Goal: Task Accomplishment & Management: Manage account settings

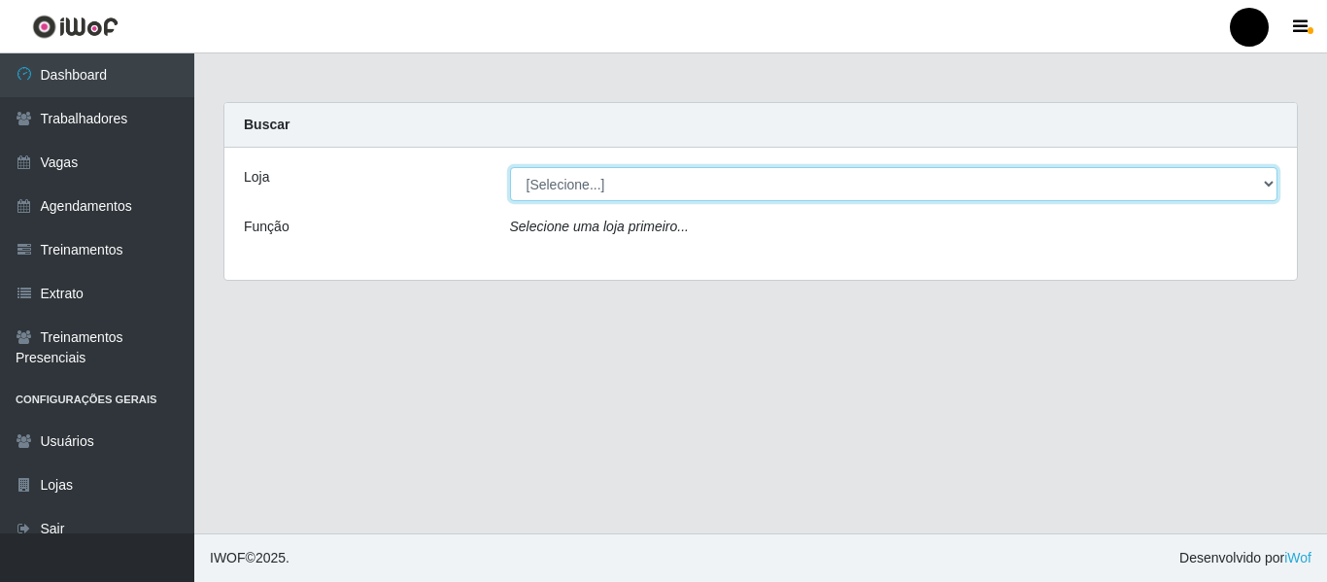
click at [1262, 183] on select "[Selecione...] SuperFácil Atacado - Emaús SuperFácil Atacado - Rodoviária Super…" at bounding box center [894, 184] width 769 height 34
select select "408"
click at [510, 167] on select "[Selecione...] SuperFácil Atacado - Emaús SuperFácil Atacado - Rodoviária Super…" at bounding box center [894, 184] width 769 height 34
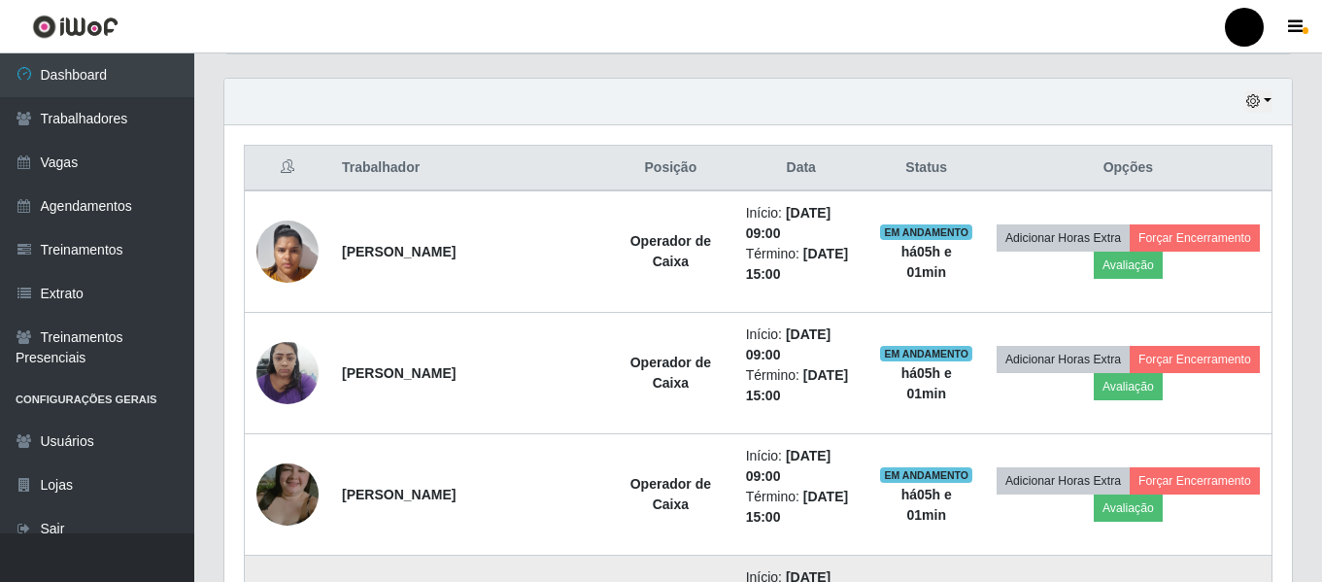
scroll to position [605, 0]
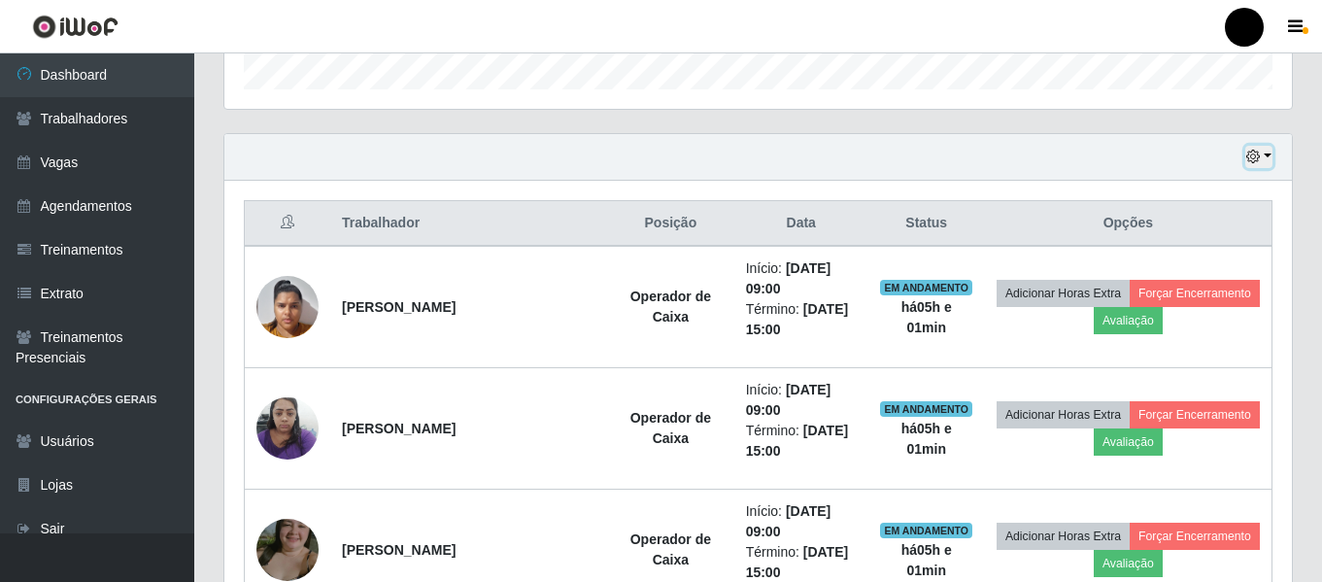
click at [1255, 152] on icon "button" at bounding box center [1254, 157] width 14 height 14
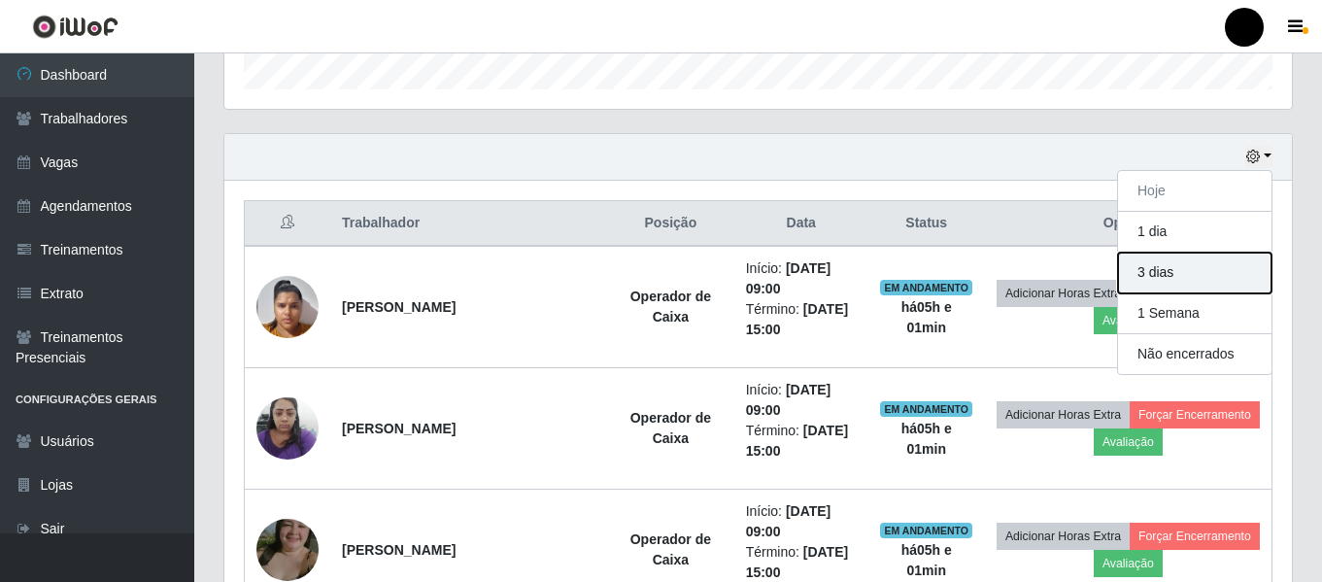
click at [1182, 279] on button "3 dias" at bounding box center [1195, 273] width 154 height 41
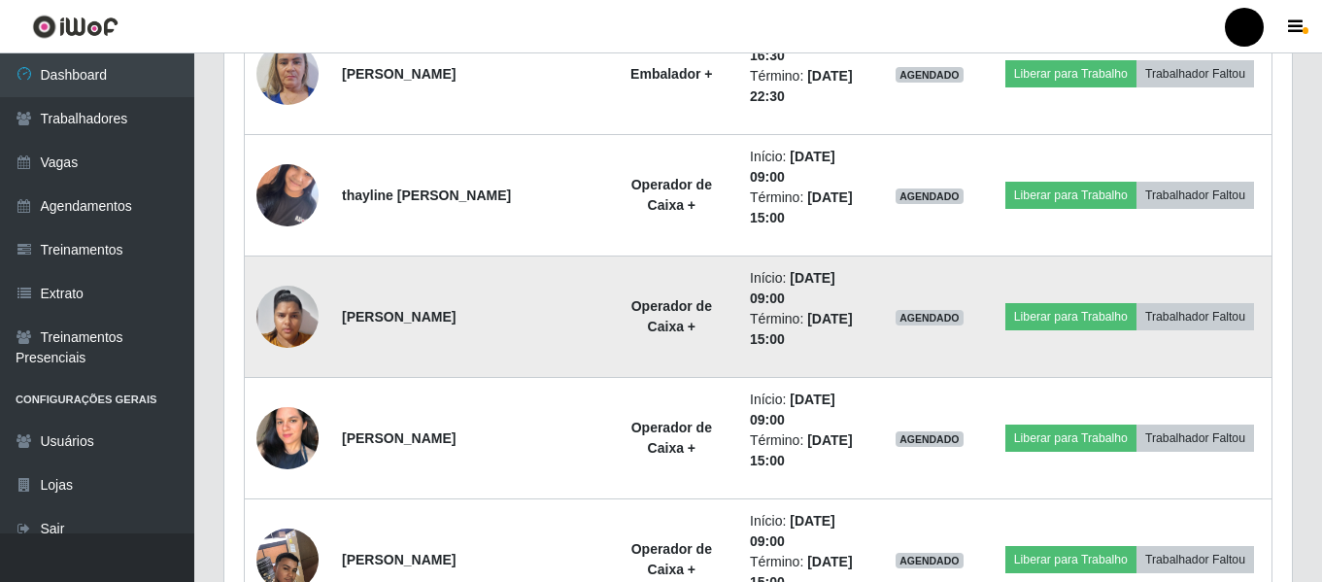
scroll to position [8281, 0]
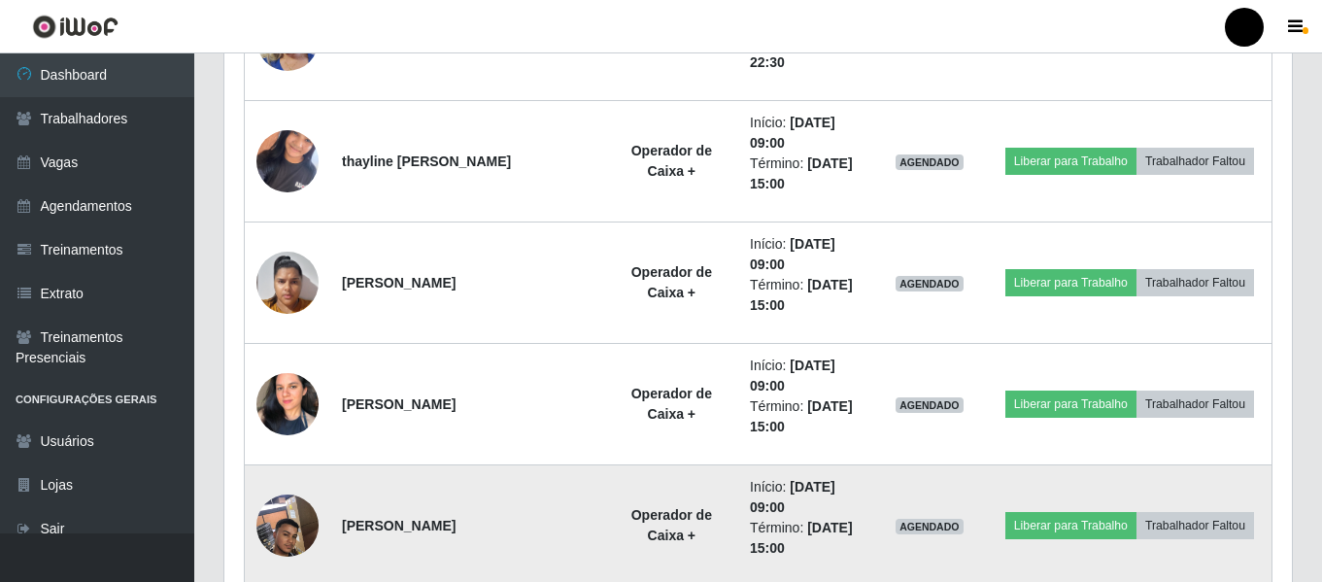
click at [280, 518] on img at bounding box center [288, 525] width 62 height 83
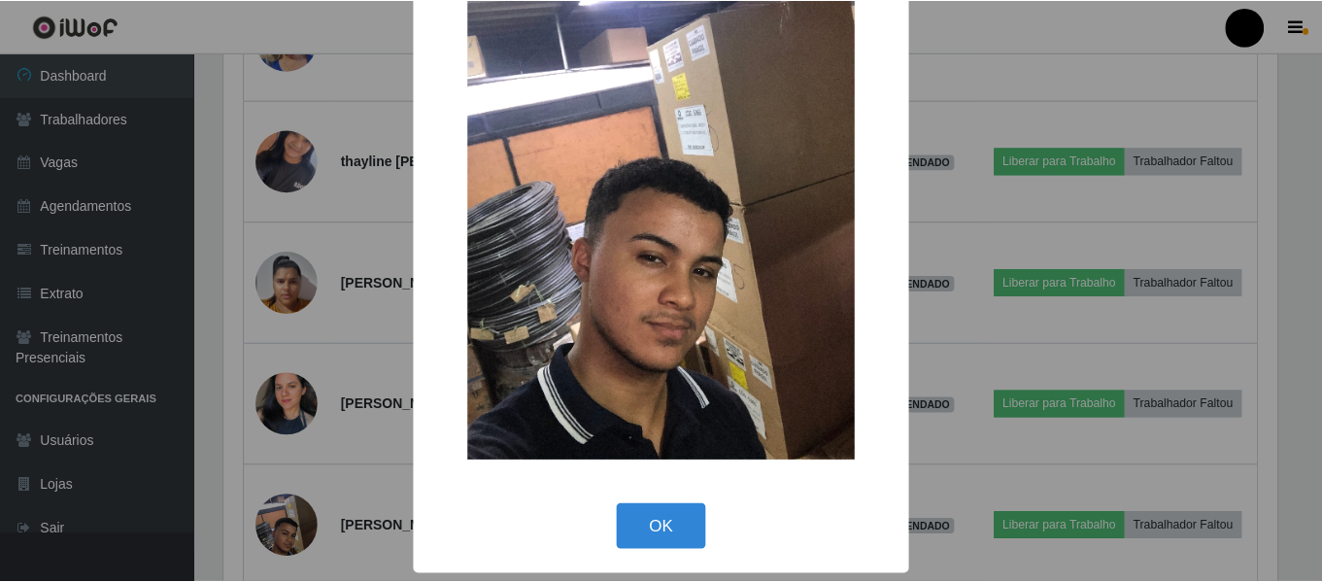
scroll to position [105, 0]
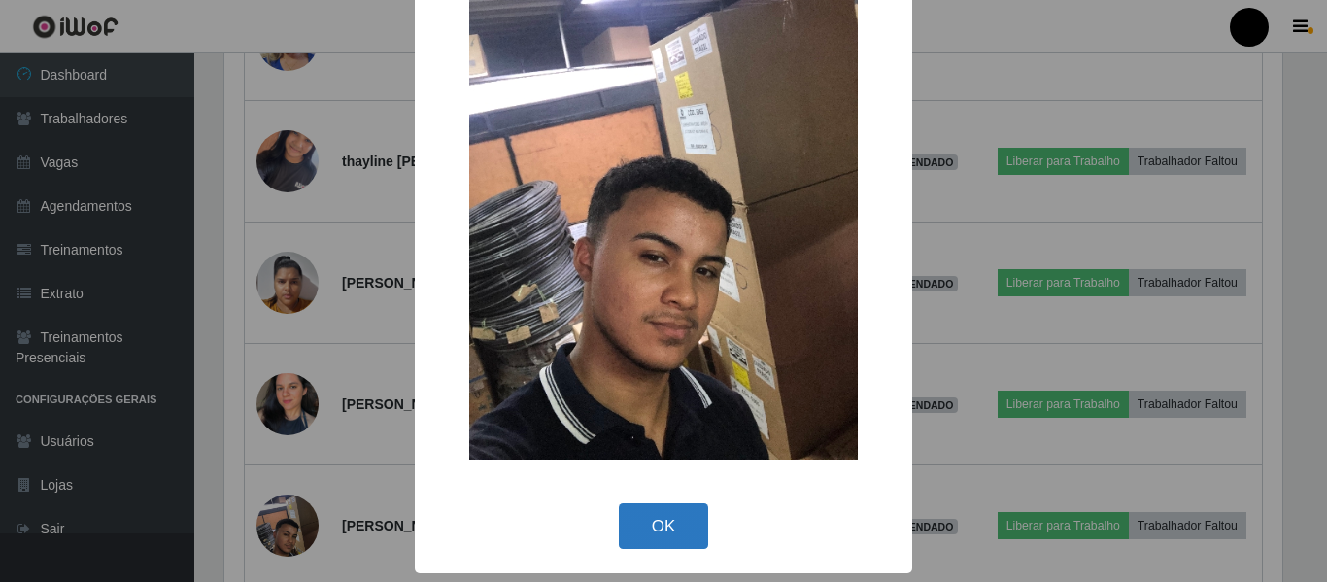
click at [656, 519] on button "OK" at bounding box center [664, 526] width 90 height 46
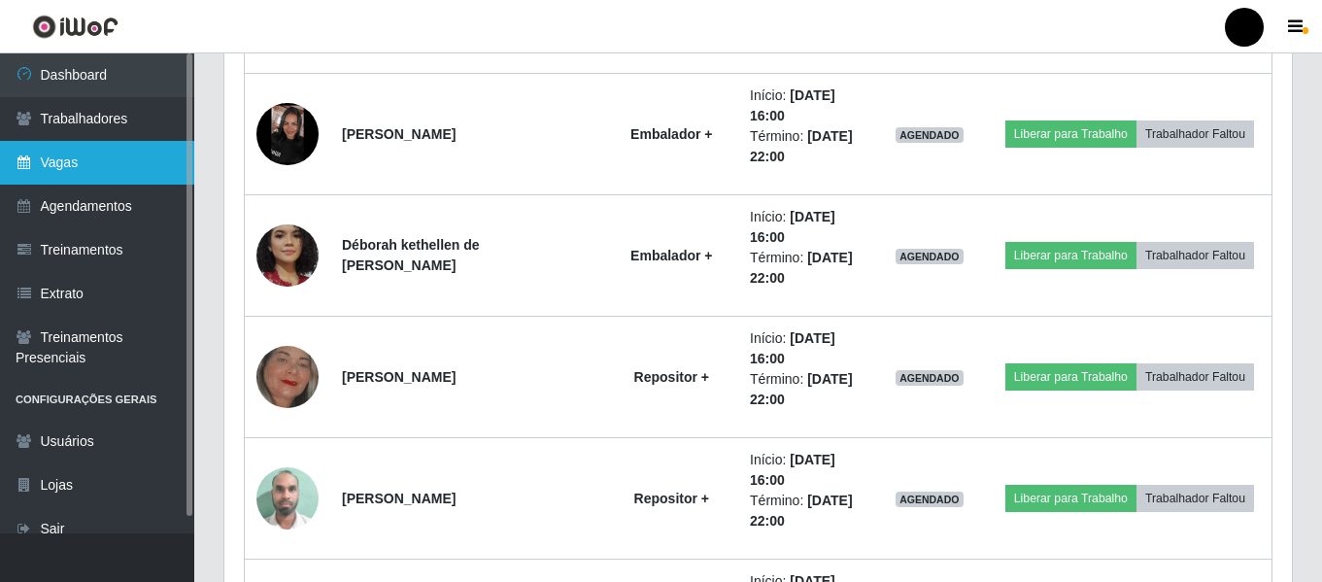
scroll to position [6581, 0]
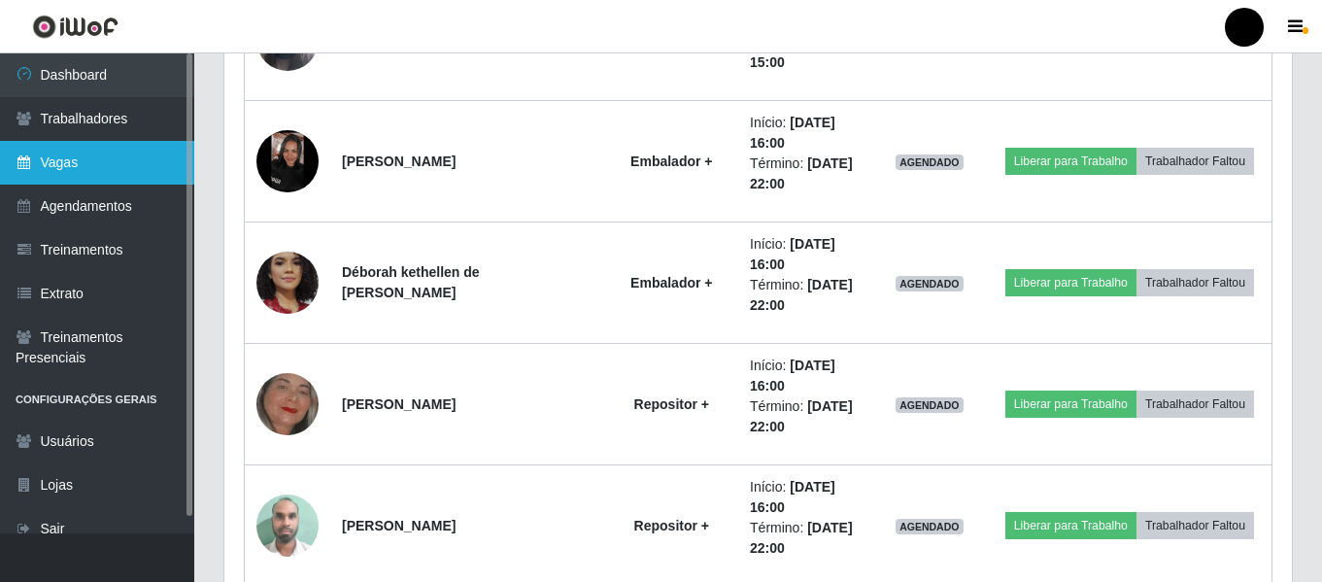
click at [120, 177] on link "Vagas" at bounding box center [97, 163] width 194 height 44
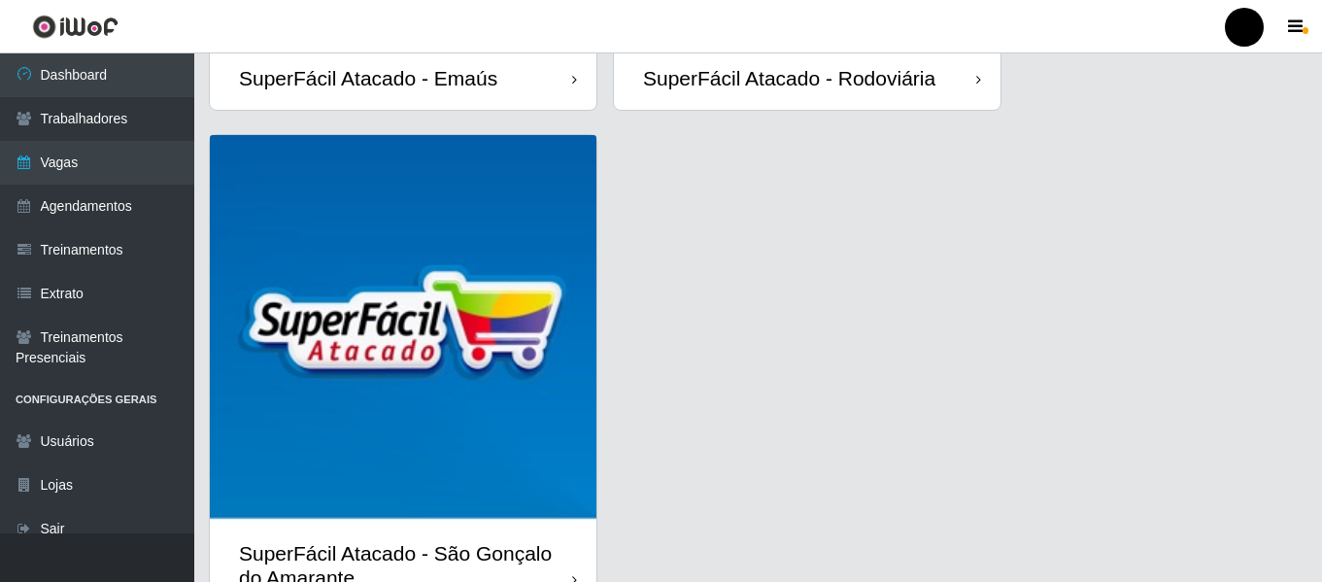
scroll to position [486, 0]
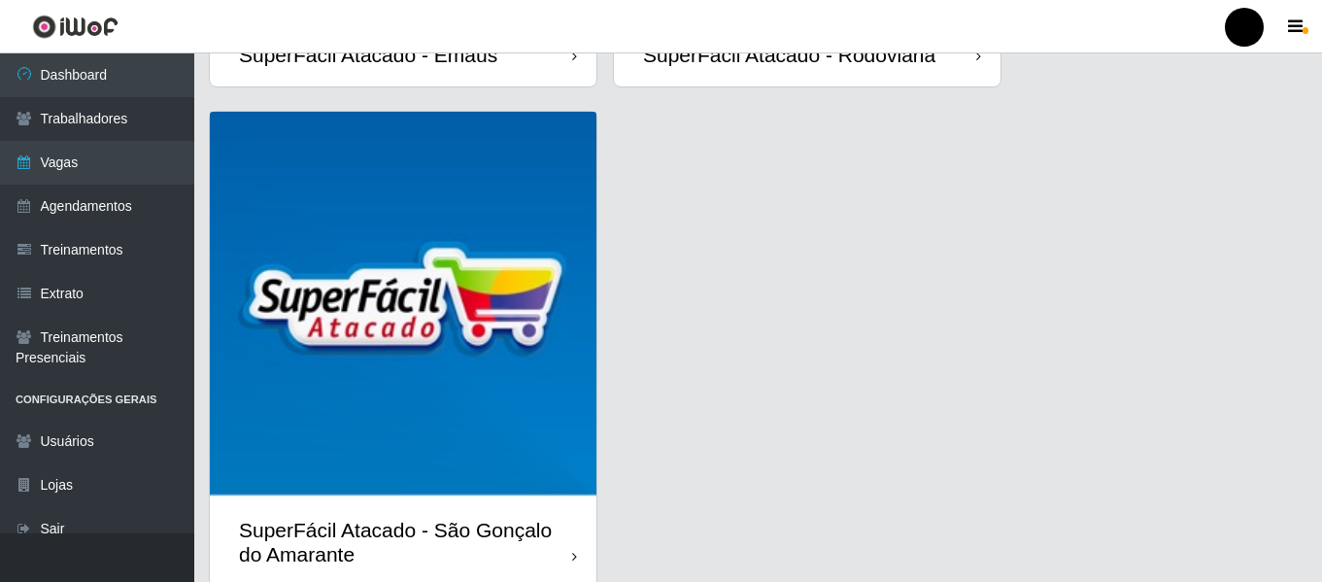
click at [464, 529] on div "SuperFácil Atacado - São Gonçalo do Amarante" at bounding box center [405, 542] width 333 height 49
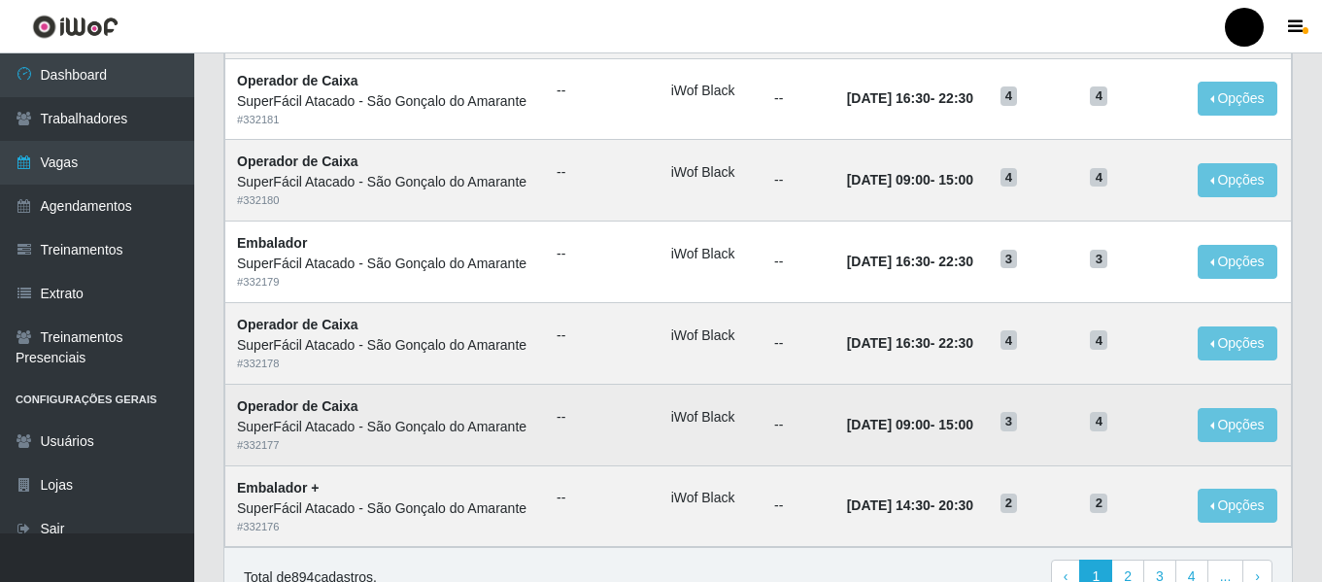
scroll to position [1065, 0]
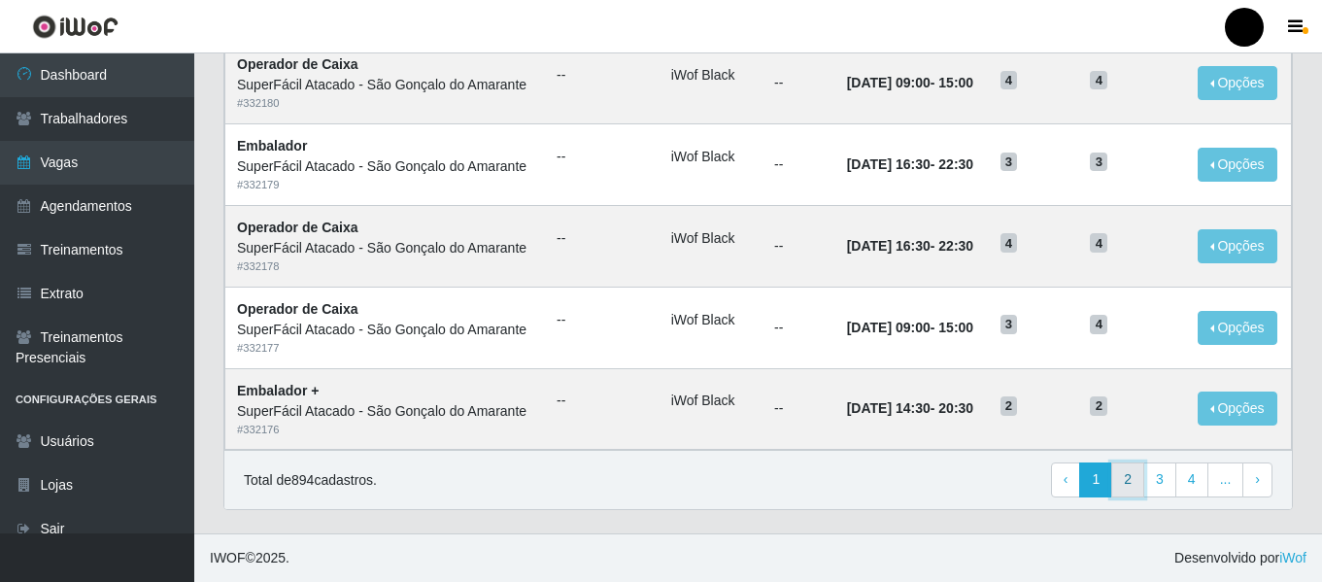
click at [1127, 479] on link "2" at bounding box center [1128, 480] width 33 height 35
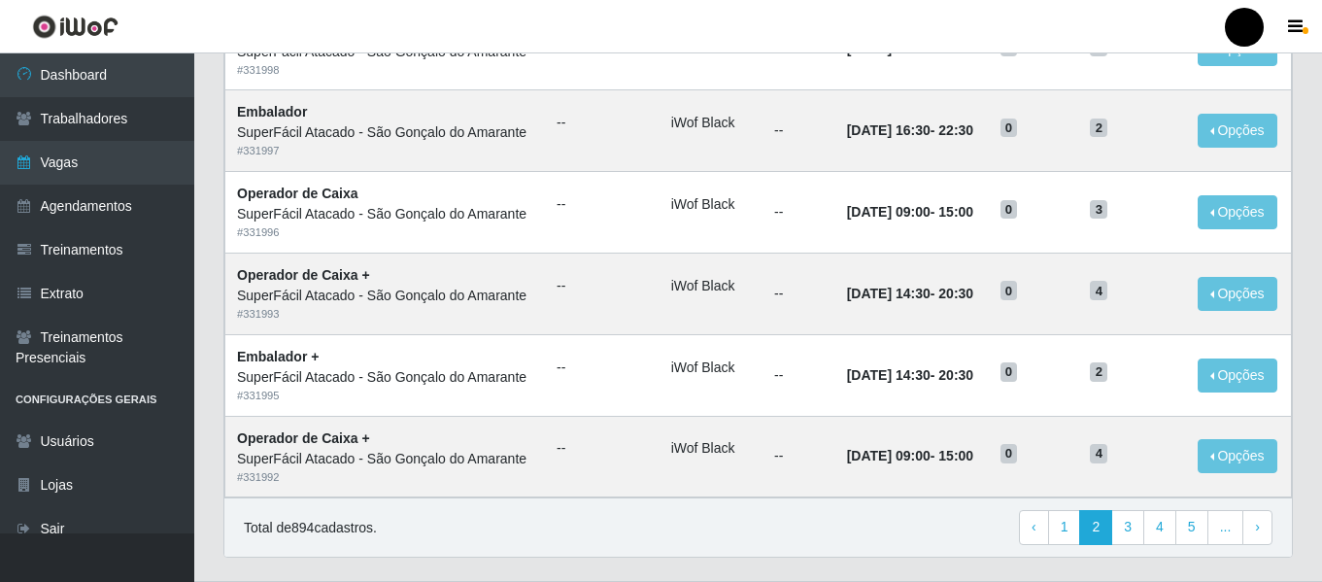
scroll to position [1065, 0]
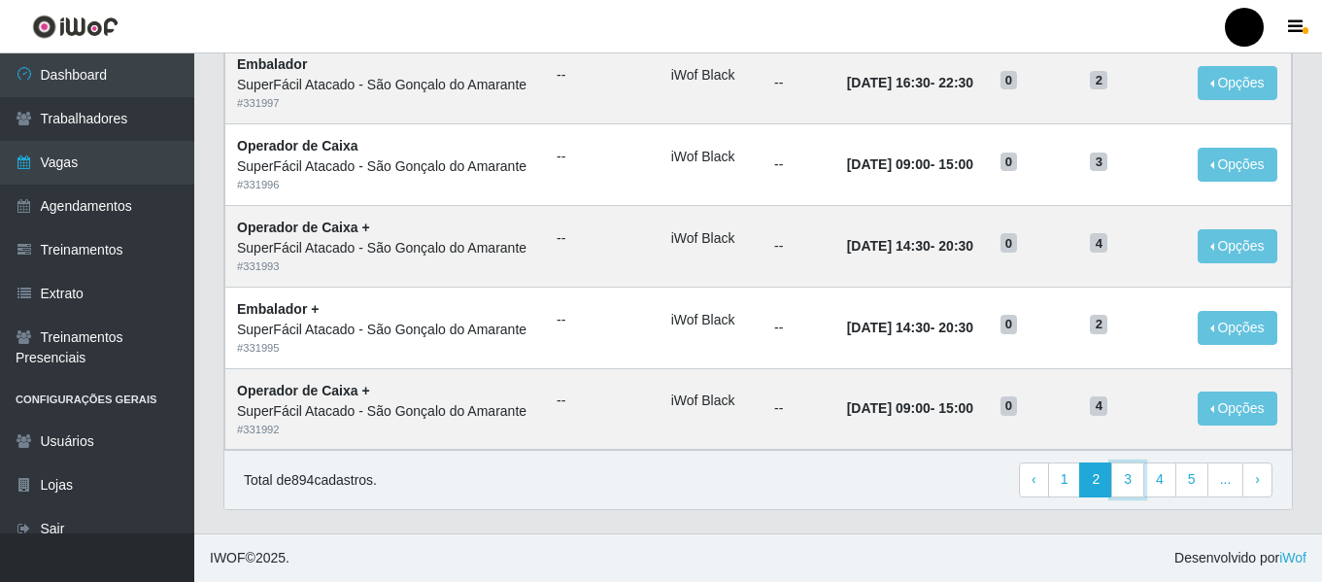
click at [1127, 479] on link "3" at bounding box center [1128, 480] width 33 height 35
click at [1127, 479] on link "4" at bounding box center [1128, 480] width 33 height 35
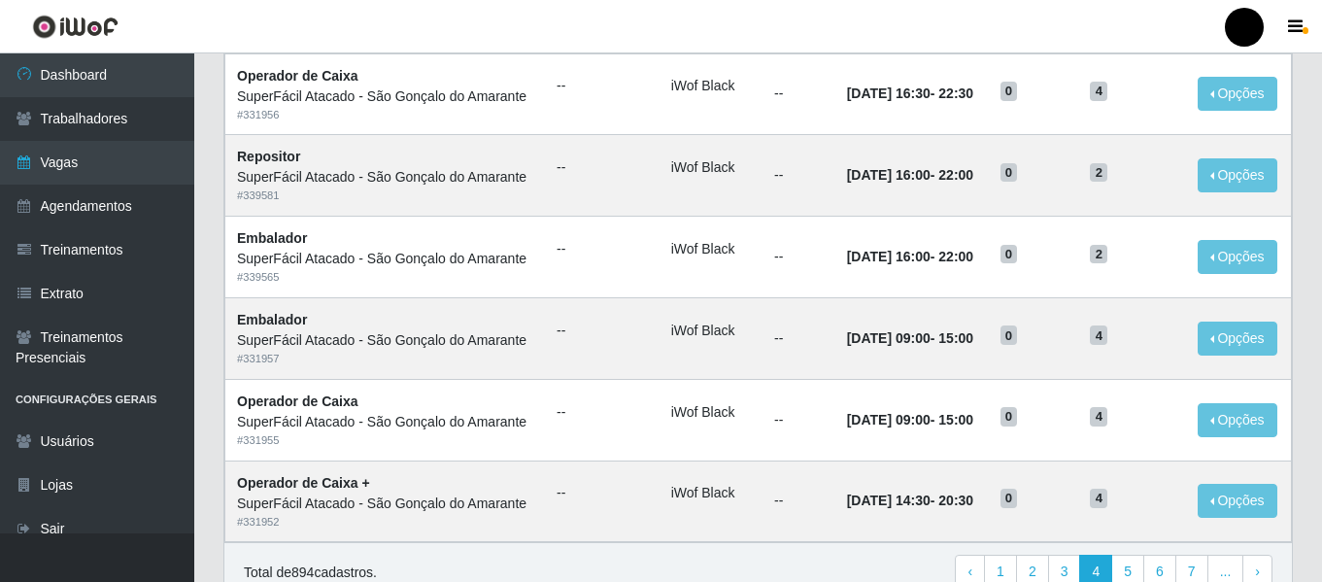
scroll to position [1065, 0]
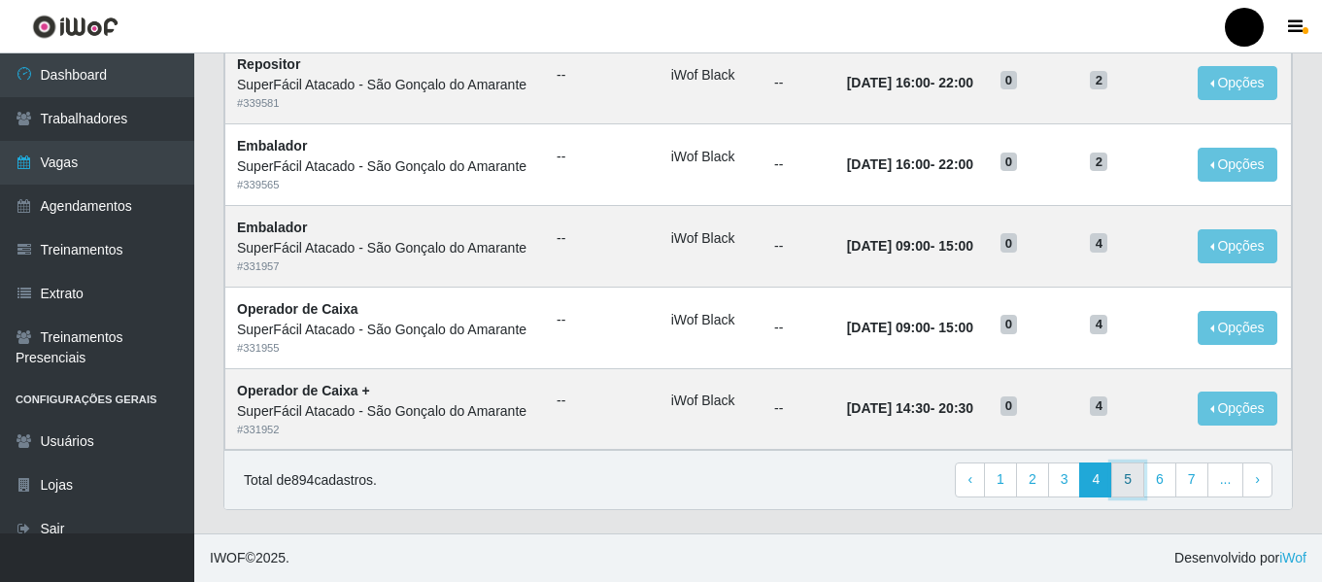
click at [1137, 481] on link "5" at bounding box center [1128, 480] width 33 height 35
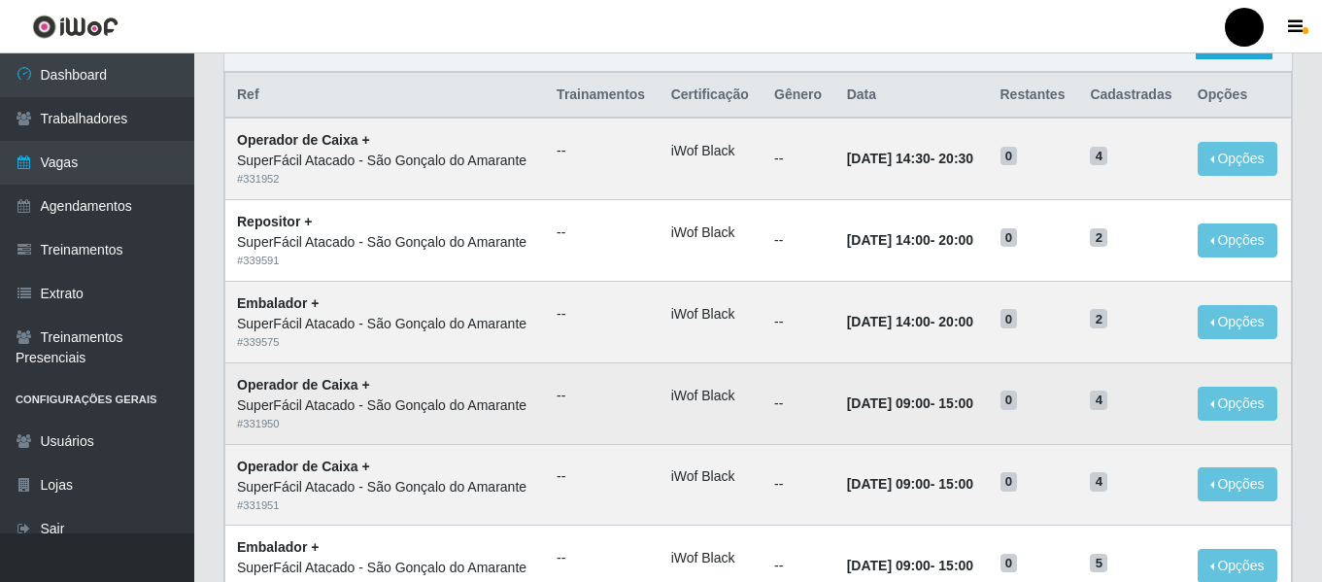
scroll to position [194, 0]
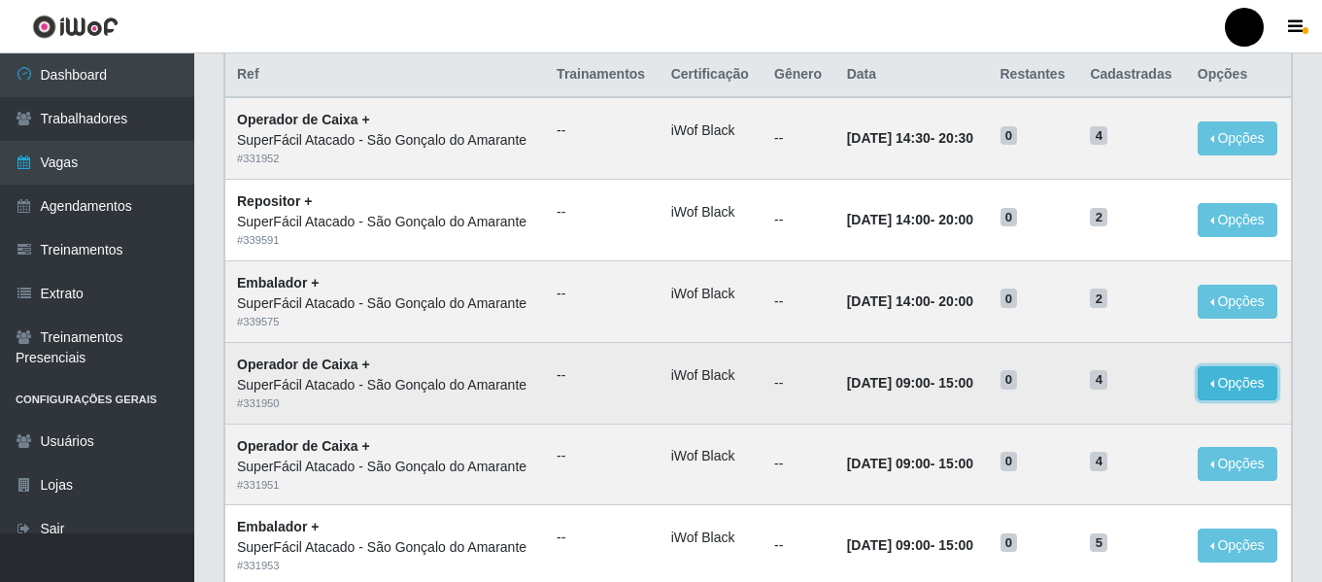
click at [1217, 389] on button "Opções" at bounding box center [1238, 383] width 80 height 34
click at [1162, 386] on button "Editar" at bounding box center [1119, 387] width 154 height 40
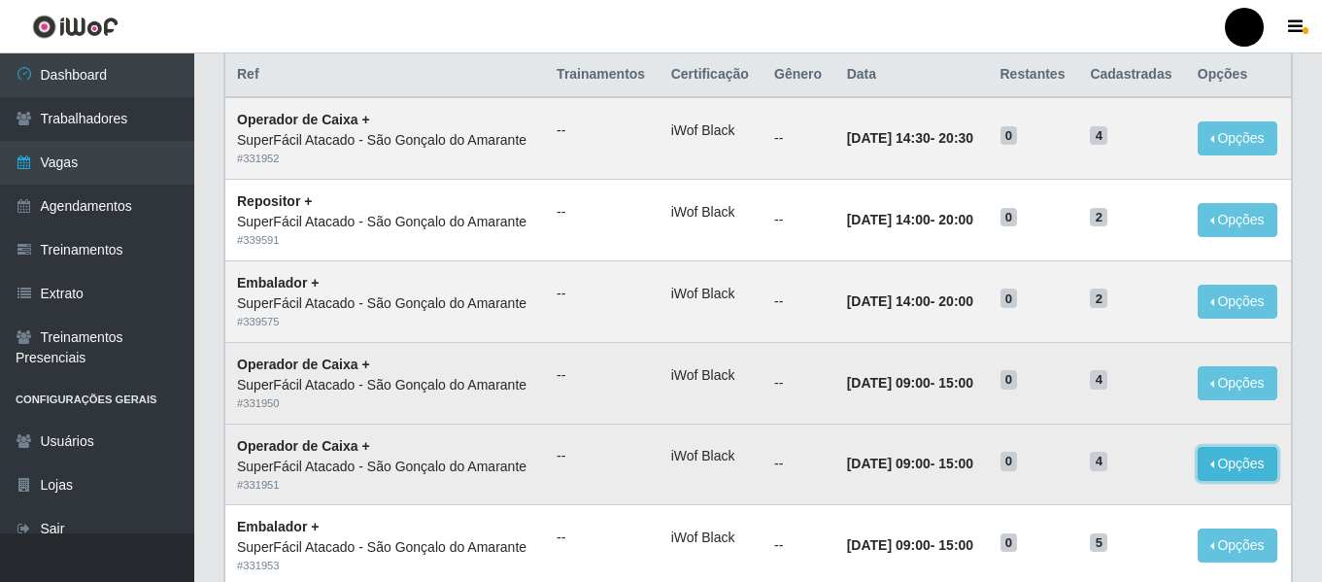
click at [1219, 465] on button "Opções" at bounding box center [1238, 464] width 80 height 34
click at [1140, 465] on button "Editar" at bounding box center [1119, 468] width 154 height 40
click at [1226, 387] on button "Opções" at bounding box center [1238, 383] width 80 height 34
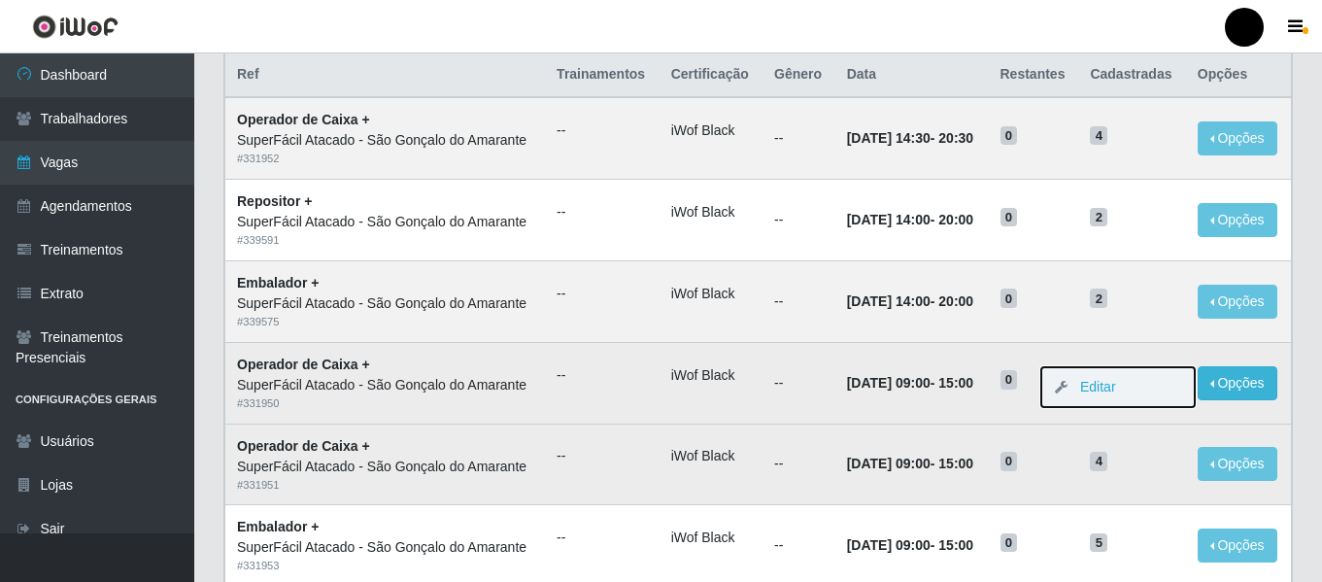
click at [1156, 388] on button "Editar" at bounding box center [1119, 387] width 154 height 40
click at [352, 394] on div "SuperFácil Atacado - São Gonçalo do Amarante" at bounding box center [385, 385] width 296 height 20
click at [557, 380] on ul "--" at bounding box center [602, 375] width 91 height 20
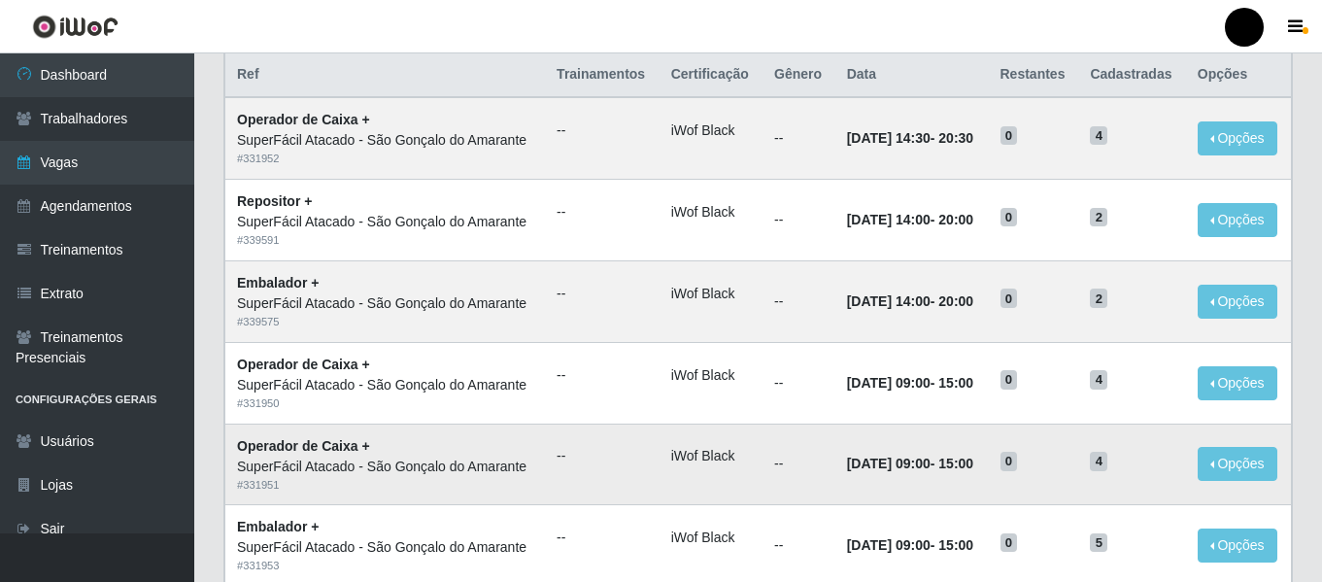
click at [639, 459] on td "--" at bounding box center [602, 465] width 115 height 82
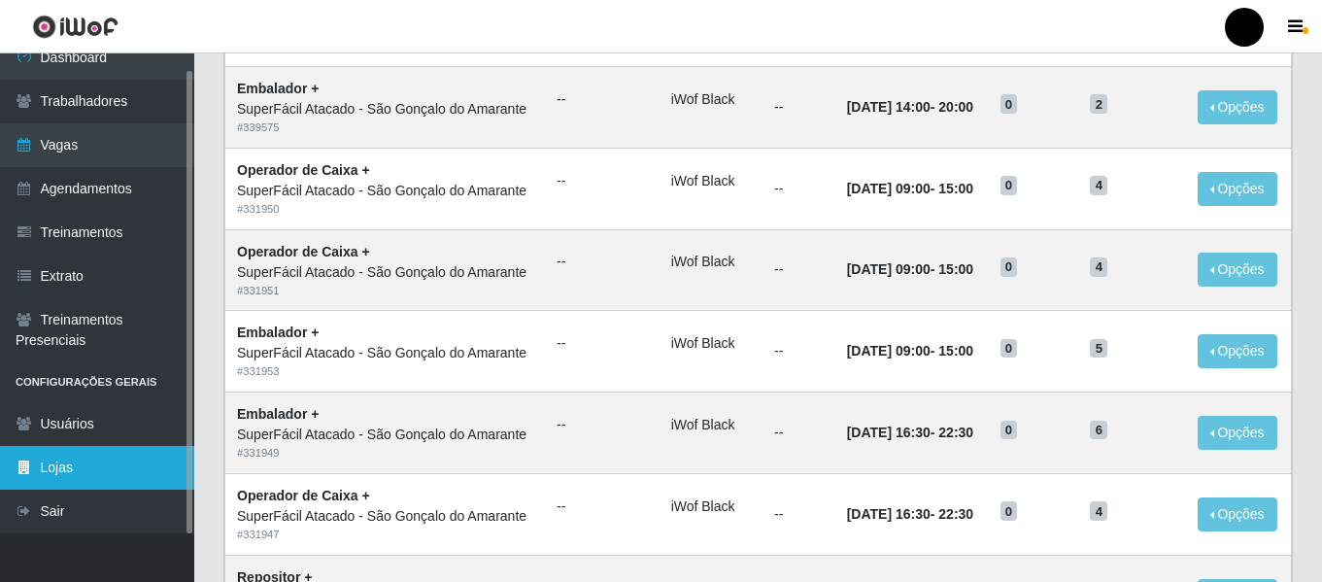
scroll to position [583, 0]
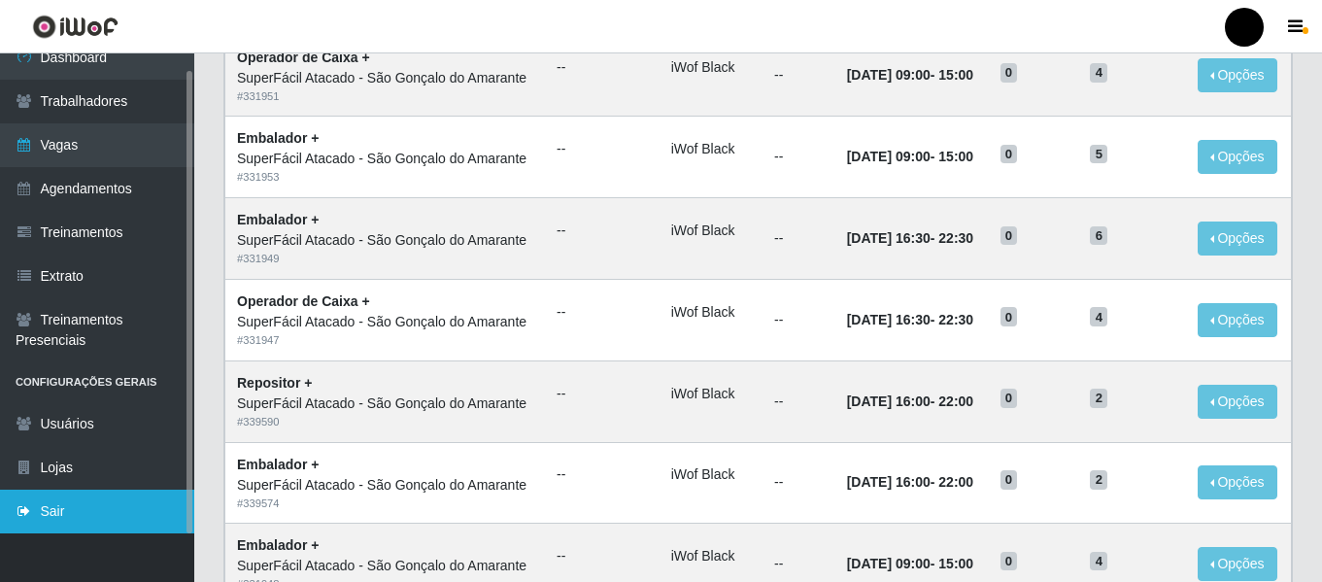
click at [105, 516] on link "Sair" at bounding box center [97, 512] width 194 height 44
